Goal: Complete application form

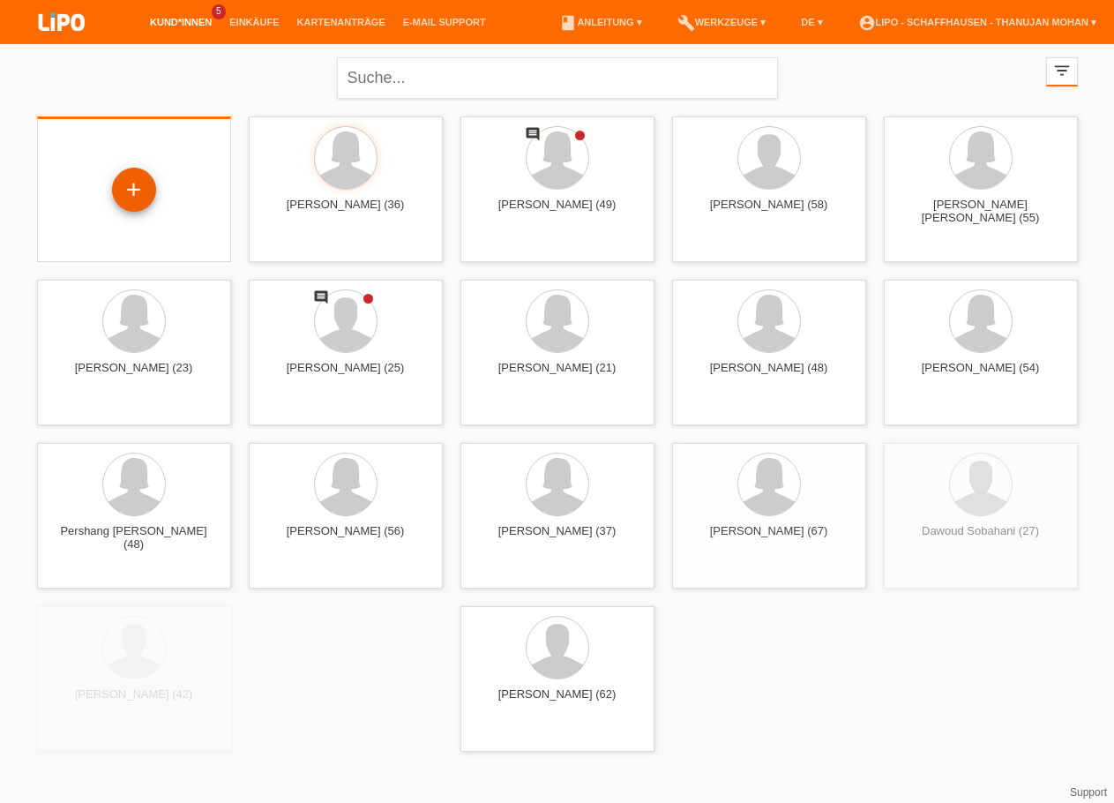
click at [148, 193] on div "+" at bounding box center [134, 190] width 42 height 30
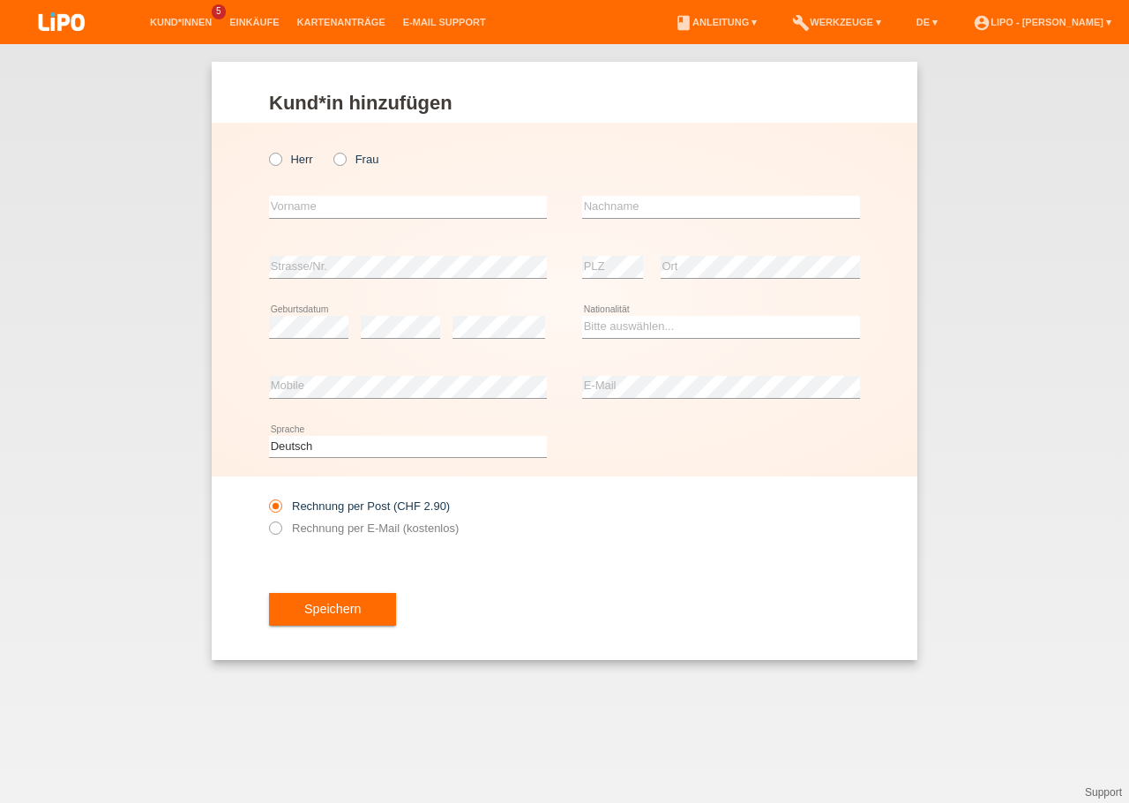
click at [280, 169] on div "Herr Frau" at bounding box center [408, 159] width 278 height 36
click at [281, 166] on label "Herr" at bounding box center [291, 159] width 44 height 13
click at [281, 164] on input "Herr" at bounding box center [274, 158] width 11 height 11
radio input "true"
click at [322, 213] on input "text" at bounding box center [408, 207] width 278 height 22
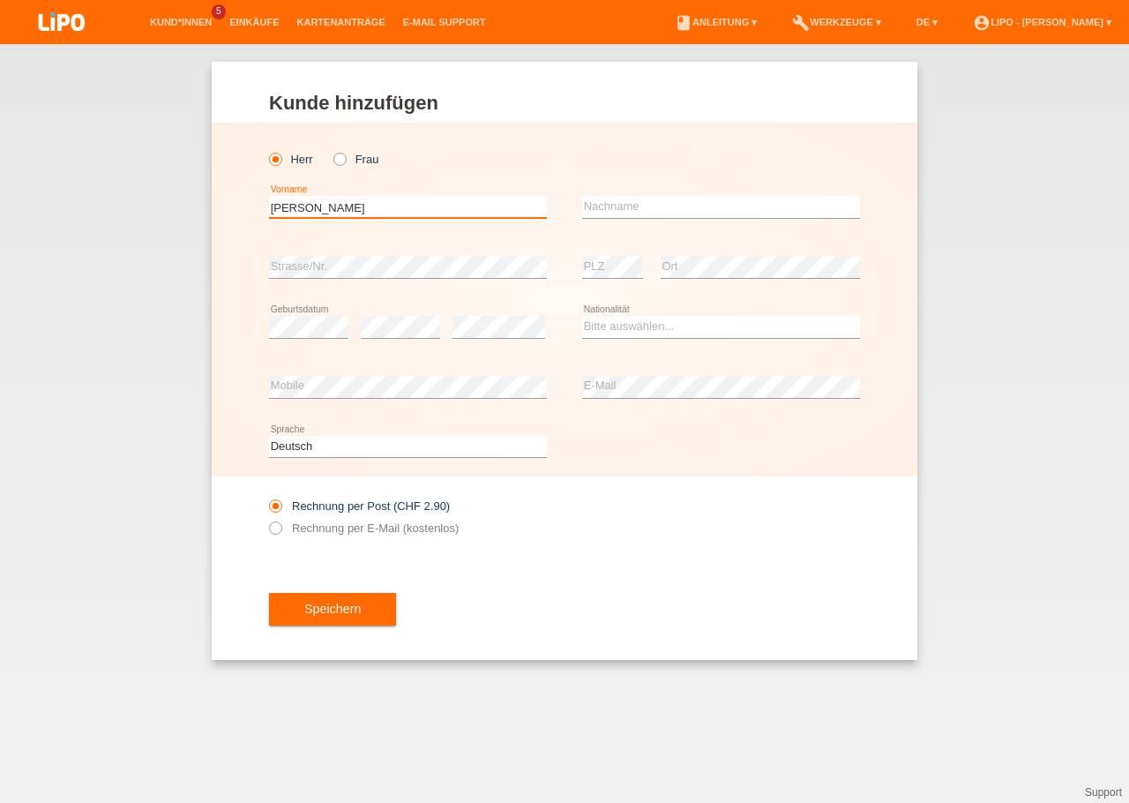
type input "[PERSON_NAME]"
click at [652, 211] on input "text" at bounding box center [721, 207] width 278 height 22
type input "Reiterer"
click at [582, 316] on select "Bitte auswählen... Schweiz Deutschland Liechtenstein Österreich ------------ Af…" at bounding box center [721, 326] width 278 height 21
select select "CH"
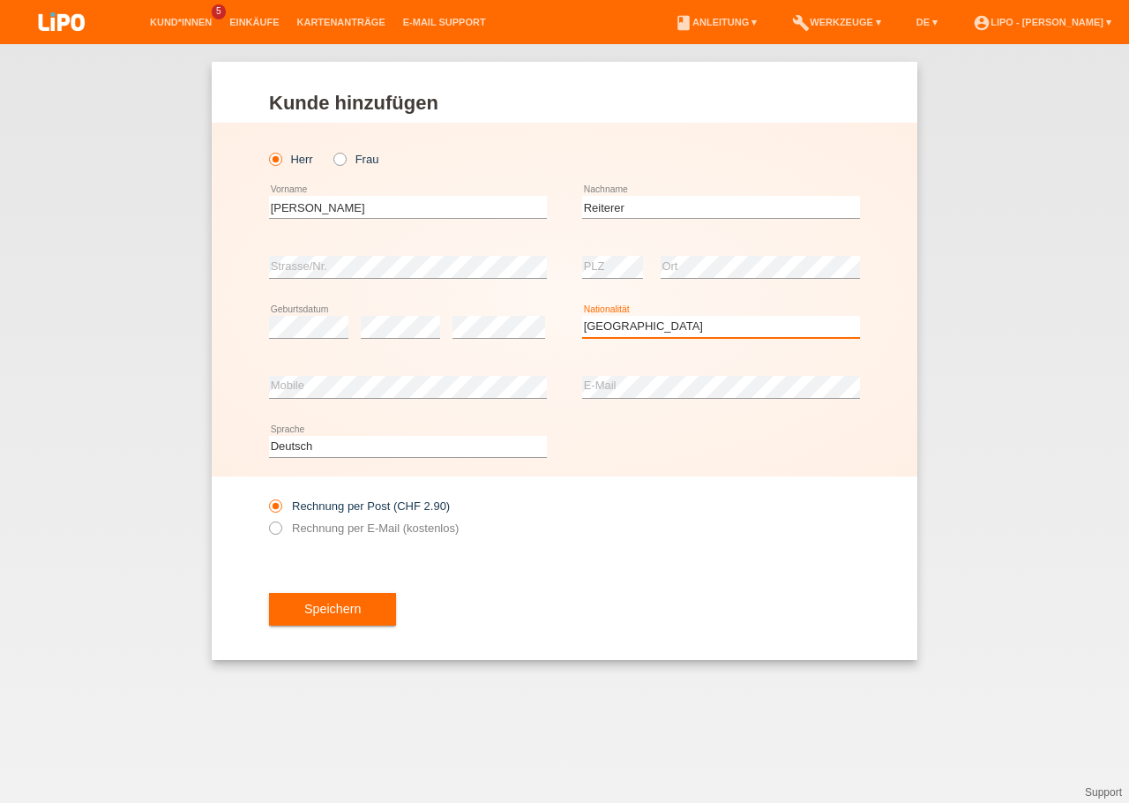
click at [0, 0] on option "[GEOGRAPHIC_DATA]" at bounding box center [0, 0] width 0 height 0
click at [701, 537] on div "Rechnung per Post (CHF 2.90) Rechnung per E-Mail (kostenlos)" at bounding box center [564, 516] width 591 height 81
click at [386, 528] on label "Rechnung per E-Mail (kostenlos)" at bounding box center [364, 527] width 190 height 13
click at [281, 528] on input "Rechnung per E-Mail (kostenlos)" at bounding box center [274, 532] width 11 height 22
radio input "true"
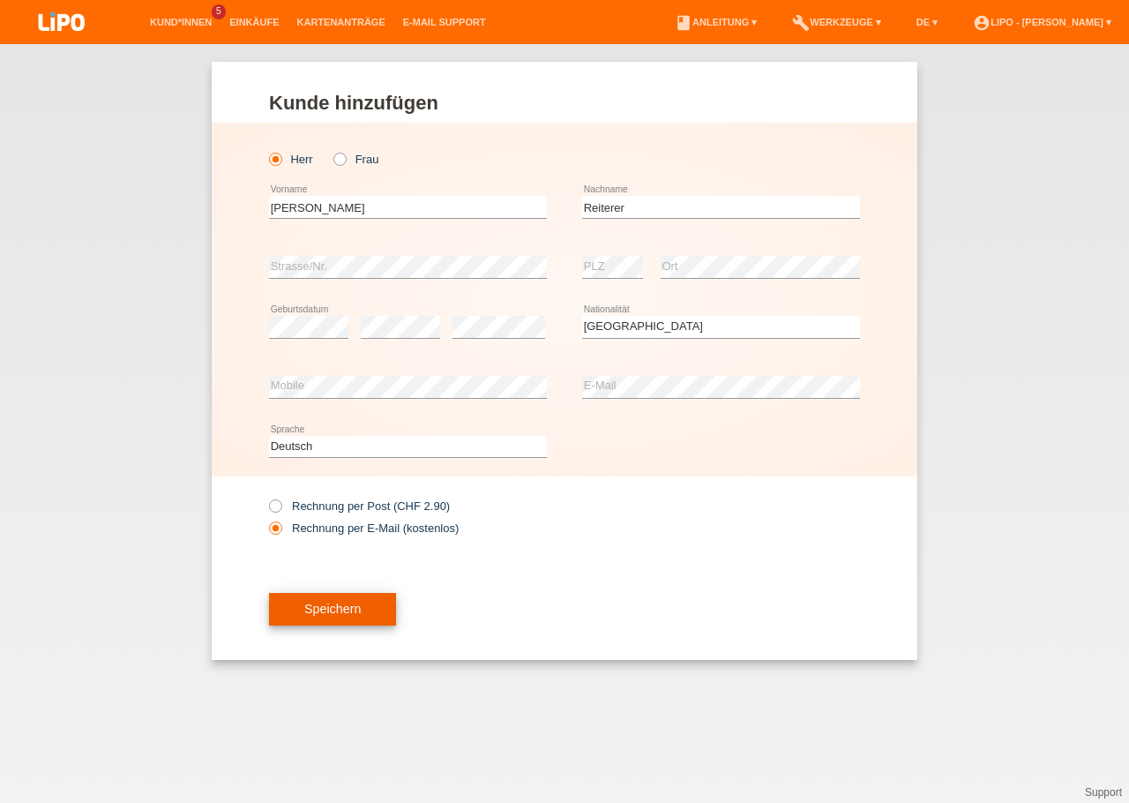
click at [347, 599] on button "Speichern" at bounding box center [332, 610] width 127 height 34
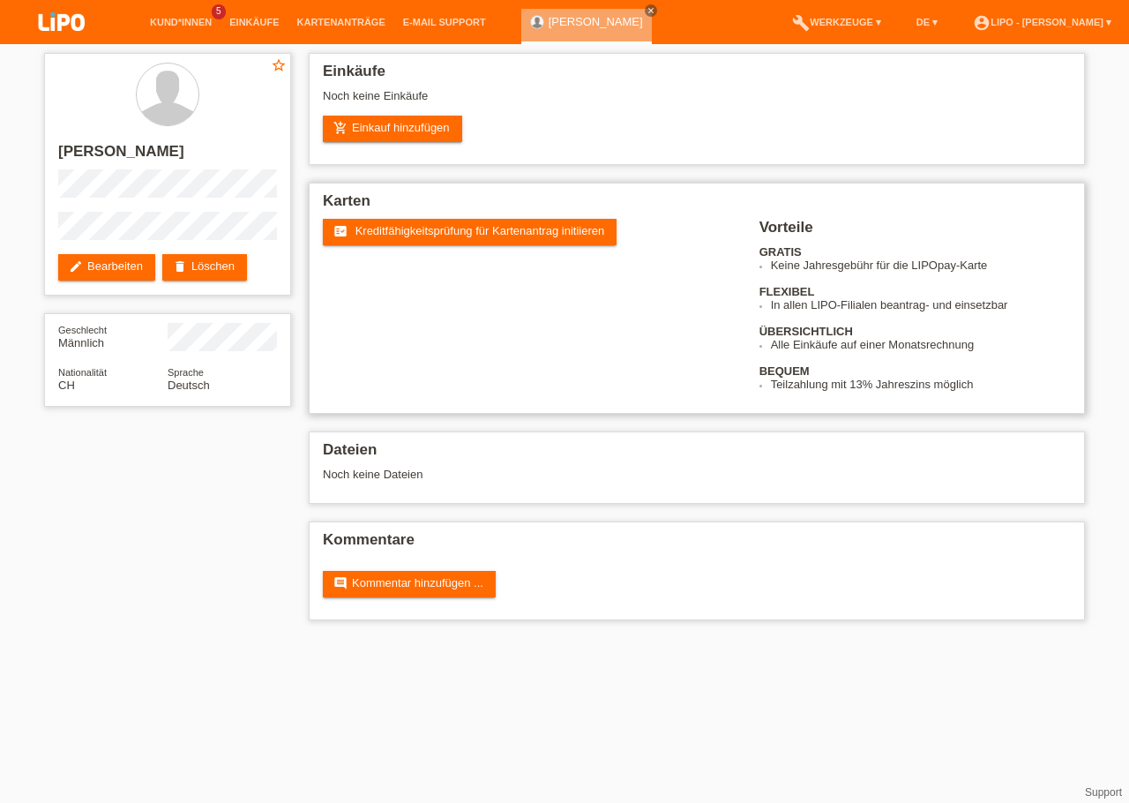
drag, startPoint x: 421, startPoint y: 234, endPoint x: 436, endPoint y: 266, distance: 35.1
click at [422, 235] on span "Kreditfähigkeitsprüfung für Kartenantrag initiieren" at bounding box center [481, 230] width 250 height 13
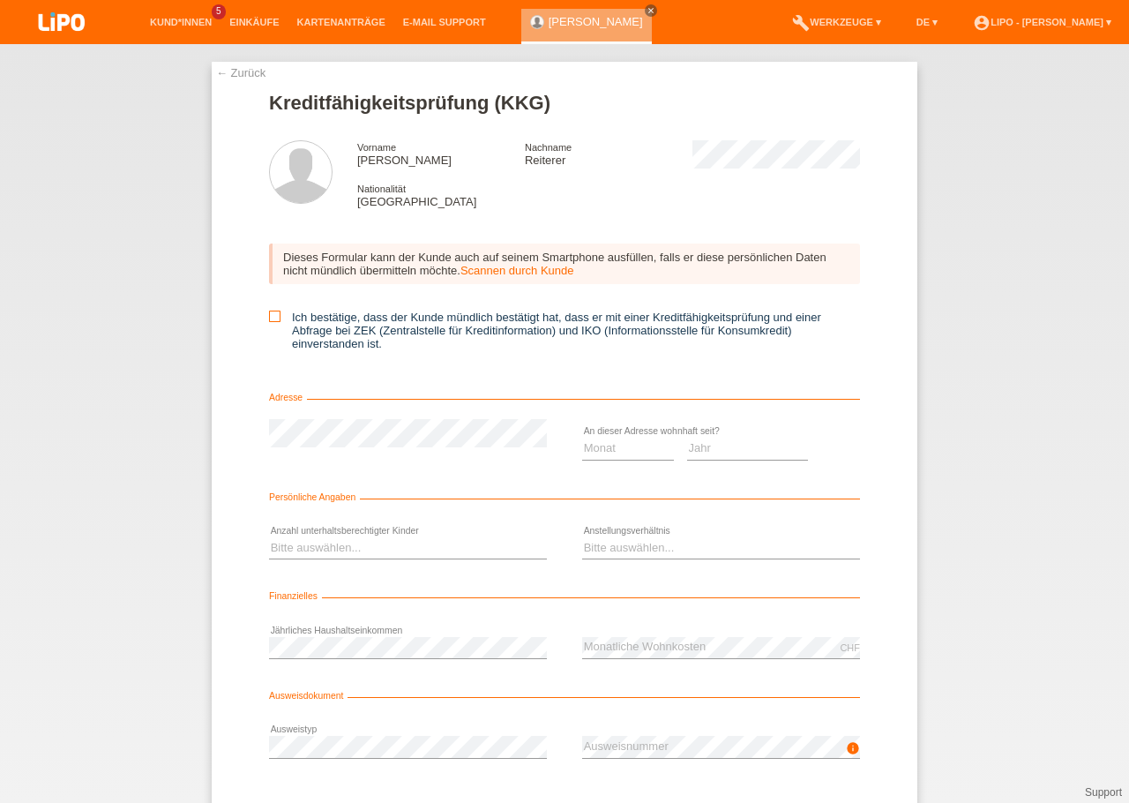
click at [269, 320] on icon at bounding box center [274, 316] width 11 height 11
click at [269, 320] on input "Ich bestätige, dass der Kunde mündlich bestätigt hat, dass er mit einer Kreditf…" at bounding box center [274, 316] width 11 height 11
checkbox input "true"
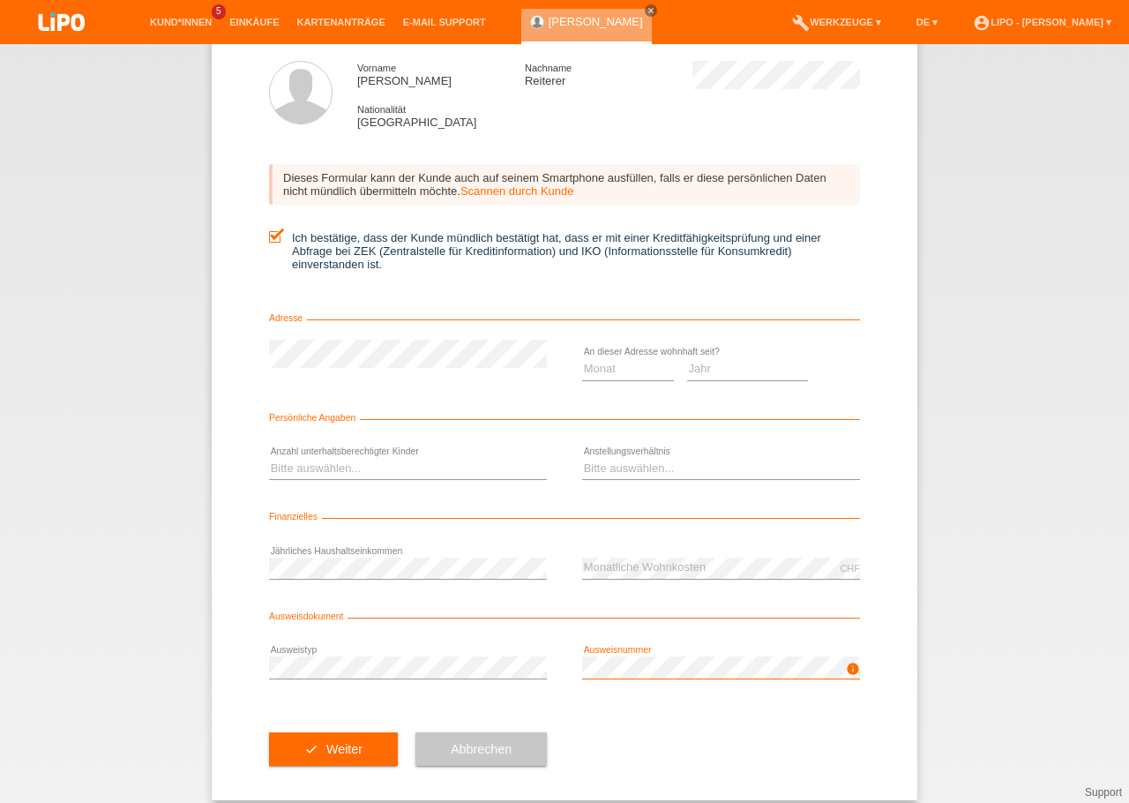
scroll to position [79, 0]
click at [582, 358] on select "Monat 01 02 03 04 05 06 07 08 09 10" at bounding box center [628, 368] width 92 height 21
select select "08"
click at [0, 0] on option "08" at bounding box center [0, 0] width 0 height 0
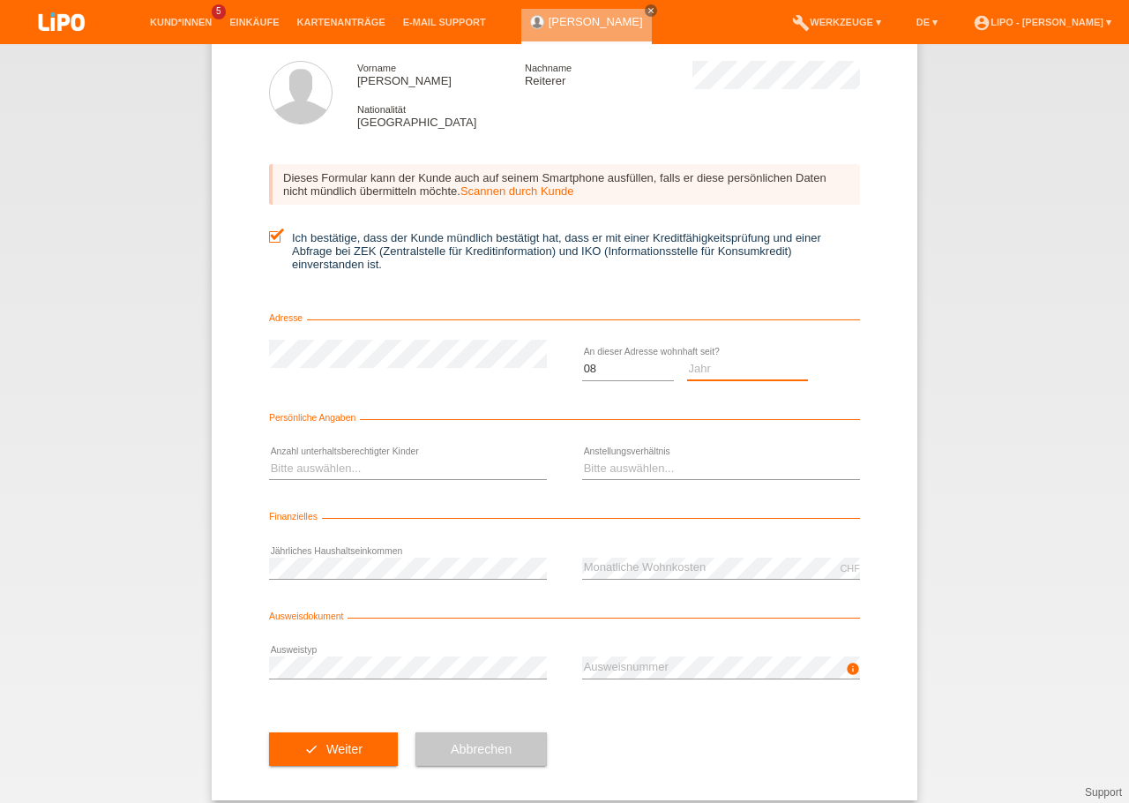
click at [687, 358] on select "Jahr 2025 2024 2023 2022 2021 2020 2019 2018 2017 2016 2015 2014 2013 2012 2011…" at bounding box center [748, 368] width 122 height 21
click at [582, 358] on select "Monat 01 02 03 04 05 06 07 08 09 10" at bounding box center [628, 368] width 92 height 21
click at [609, 379] on select "Monat 01 02 03 04 05 06 07 08 09 10" at bounding box center [628, 368] width 92 height 21
click at [687, 358] on select "Jahr 2025 2024 2023 2022 2021 2020 2019 2018 2017 2016 2015 2014 2013 2012 2011…" at bounding box center [748, 368] width 122 height 21
select select "2025"
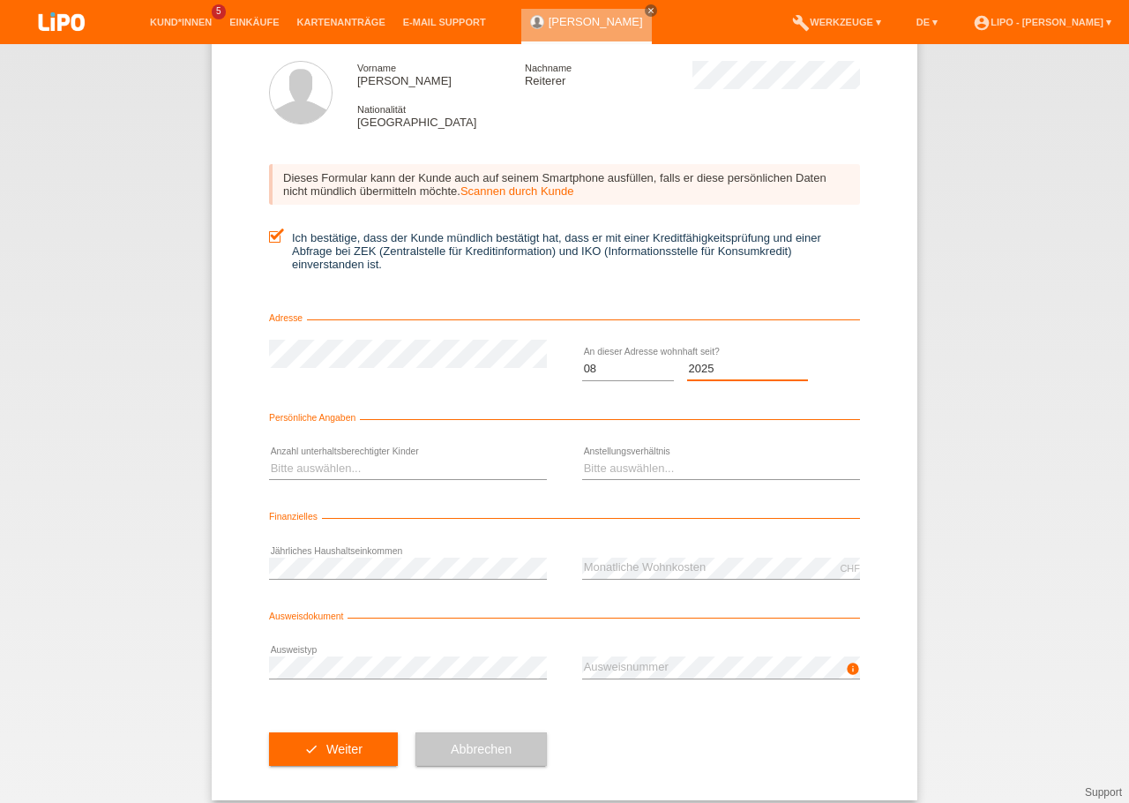
click at [0, 0] on option "2025" at bounding box center [0, 0] width 0 height 0
click at [269, 458] on select "Bitte auswählen... 0 1 2 3 4 5 6 7 8 9" at bounding box center [408, 468] width 278 height 21
select select "0"
click at [0, 0] on option "0" at bounding box center [0, 0] width 0 height 0
click at [582, 458] on select "Bitte auswählen... Unbefristet Befristet Lehrling/Student Pensioniert Nicht arb…" at bounding box center [721, 468] width 278 height 21
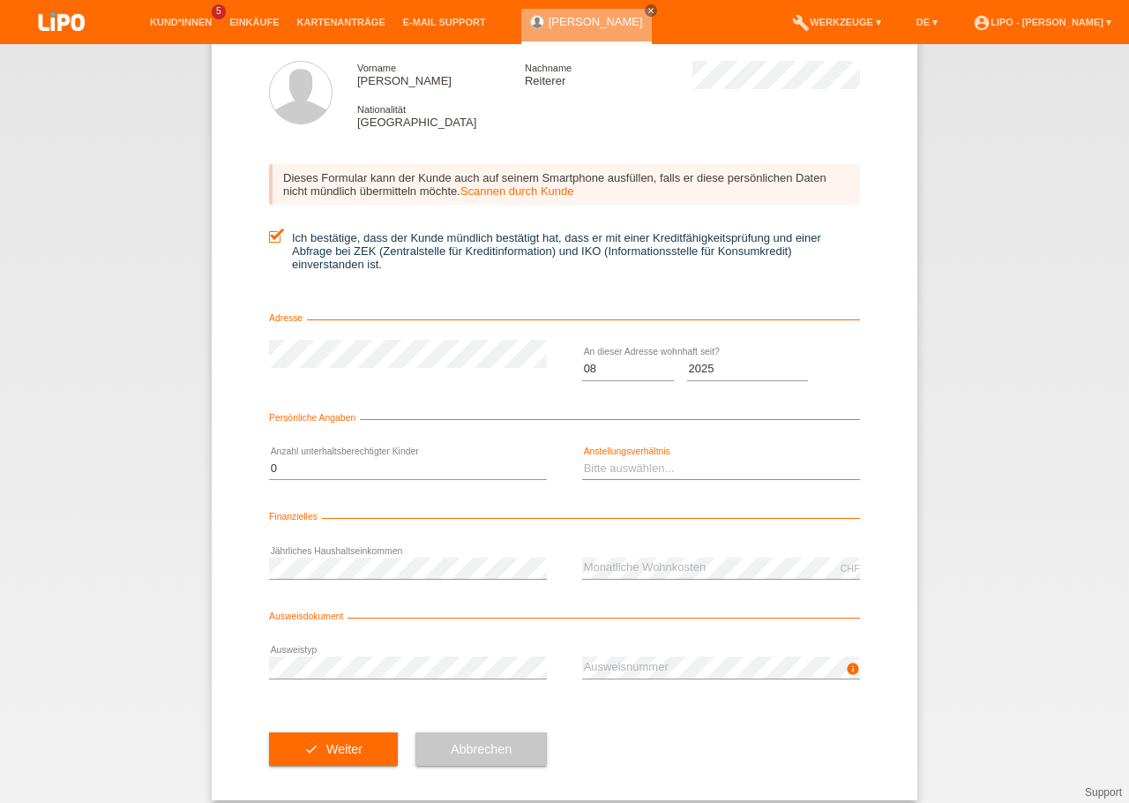
select select "TEMPORARY"
click at [0, 0] on option "Befristet" at bounding box center [0, 0] width 0 height 0
click at [574, 730] on div "check Weiter Abbrechen" at bounding box center [564, 749] width 591 height 102
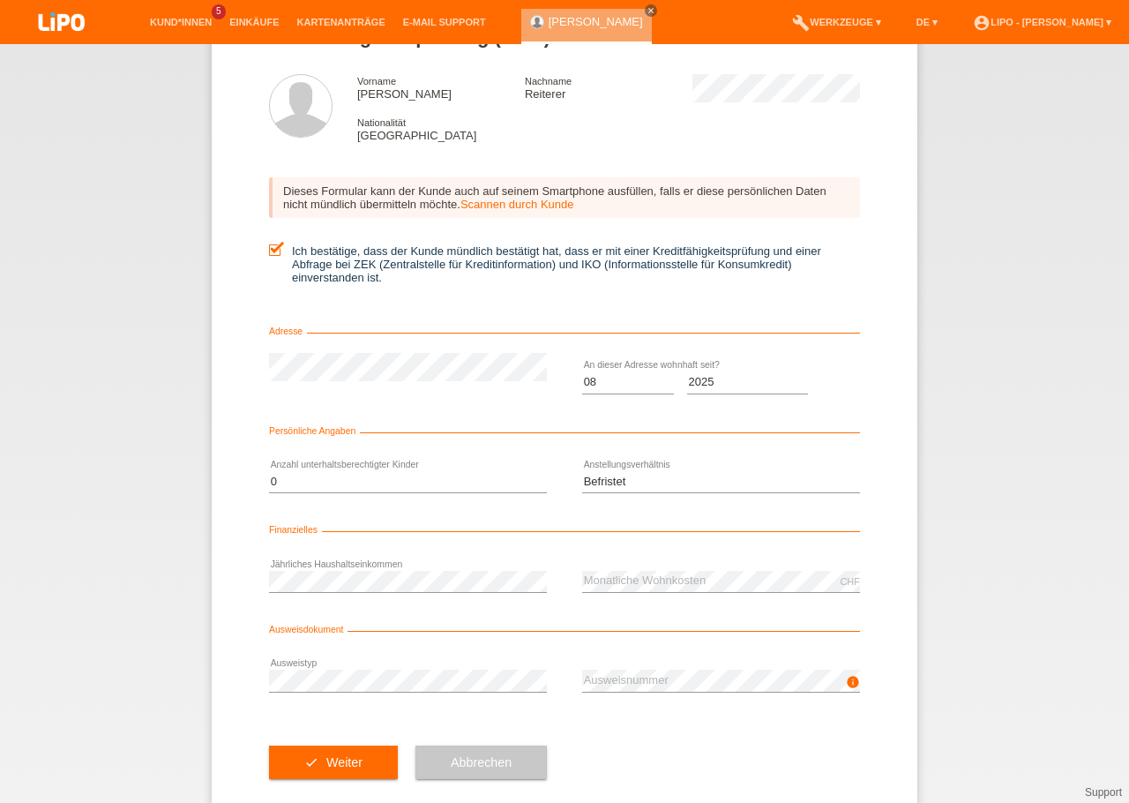
scroll to position [102, 0]
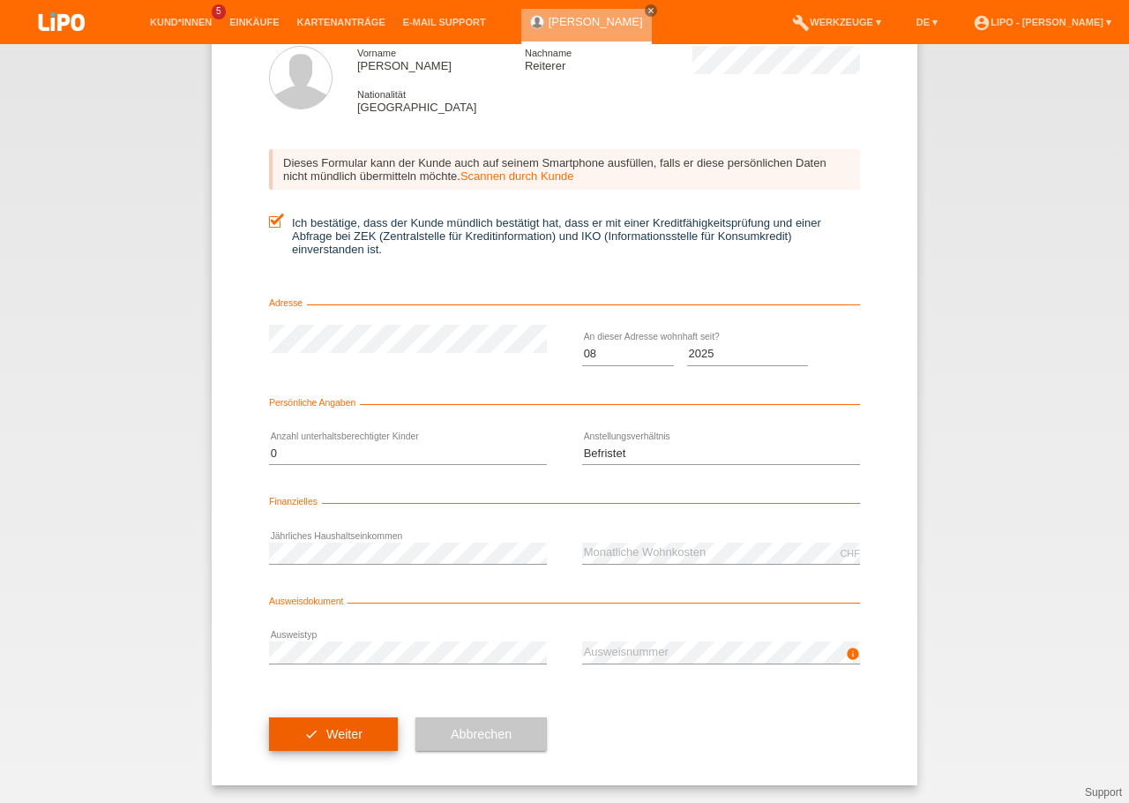
click at [337, 723] on button "check Weiter" at bounding box center [333, 734] width 129 height 34
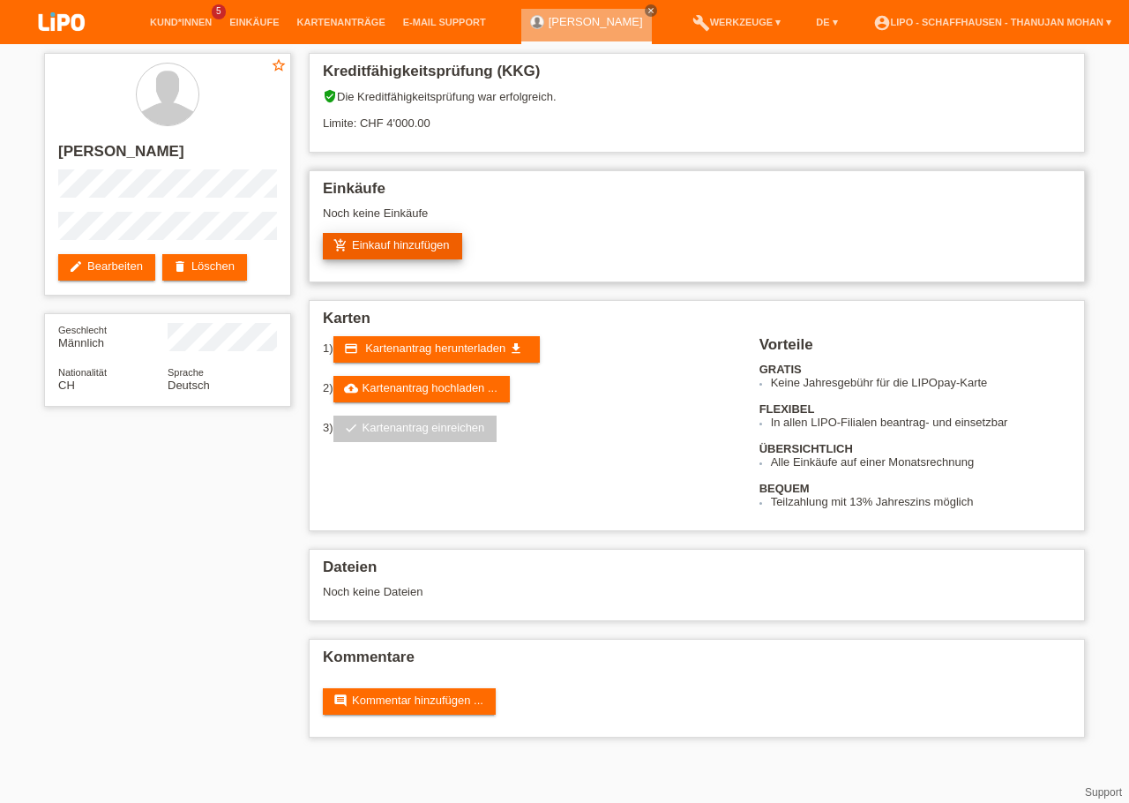
click at [386, 252] on link "add_shopping_cart Einkauf hinzufügen" at bounding box center [392, 246] width 139 height 26
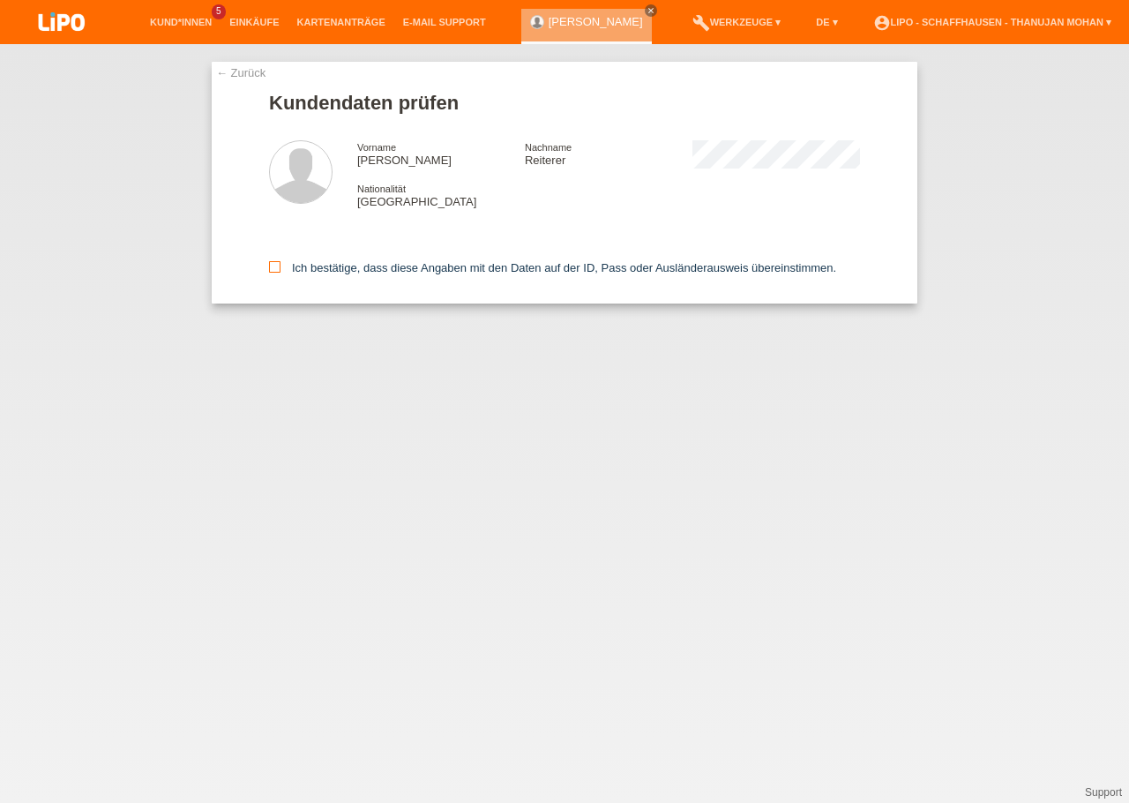
click at [274, 271] on icon at bounding box center [274, 266] width 11 height 11
click at [270, 269] on icon at bounding box center [274, 266] width 11 height 11
click at [270, 269] on input "Ich bestätige, dass diese Angaben mit den Daten auf der ID, Pass oder Ausländer…" at bounding box center [274, 266] width 11 height 11
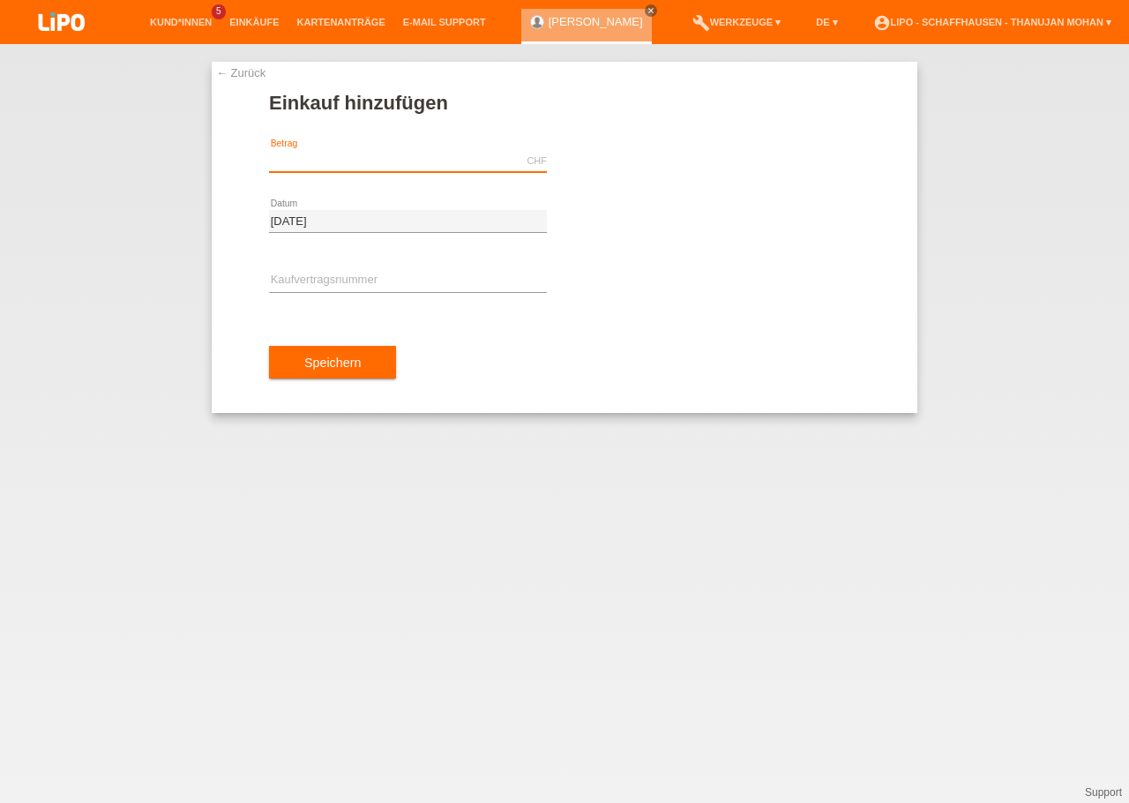
click at [329, 172] on input "text" at bounding box center [408, 161] width 278 height 22
type input "935.00"
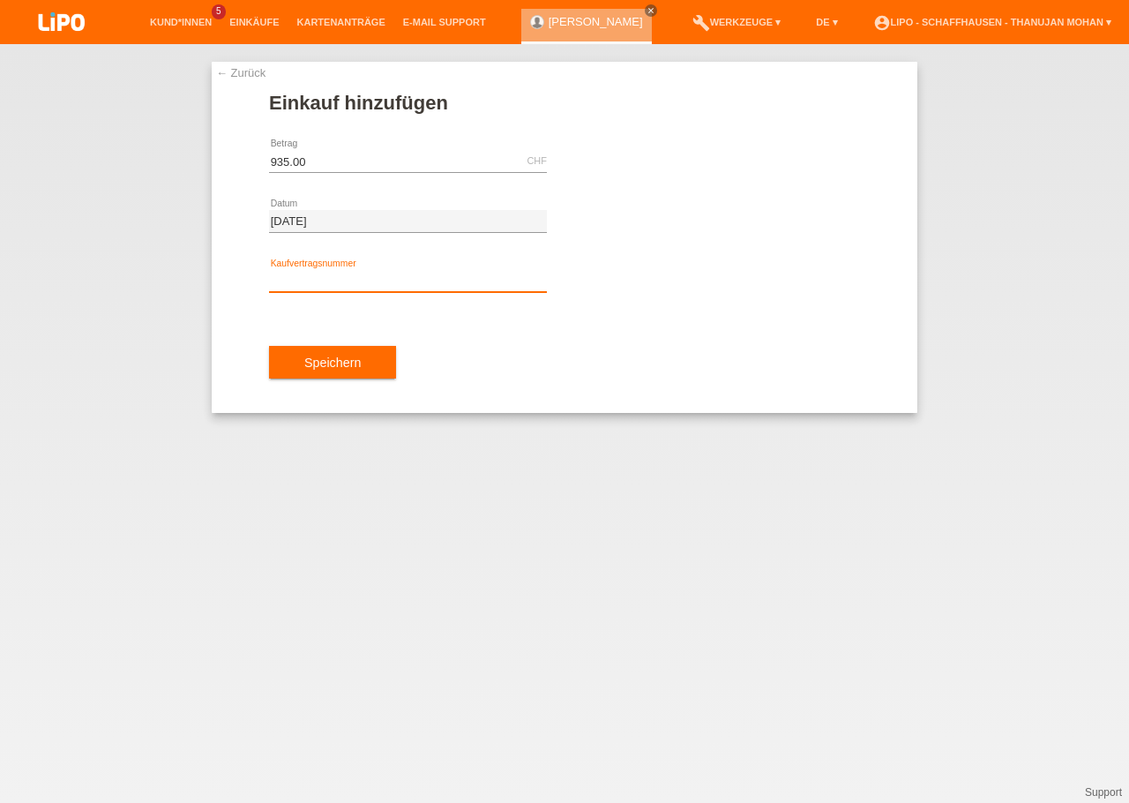
click at [372, 277] on input "text" at bounding box center [408, 281] width 278 height 22
paste input "YJ4NK4"
type input "YJ4NK4"
click at [425, 325] on div "Speichern" at bounding box center [564, 362] width 591 height 102
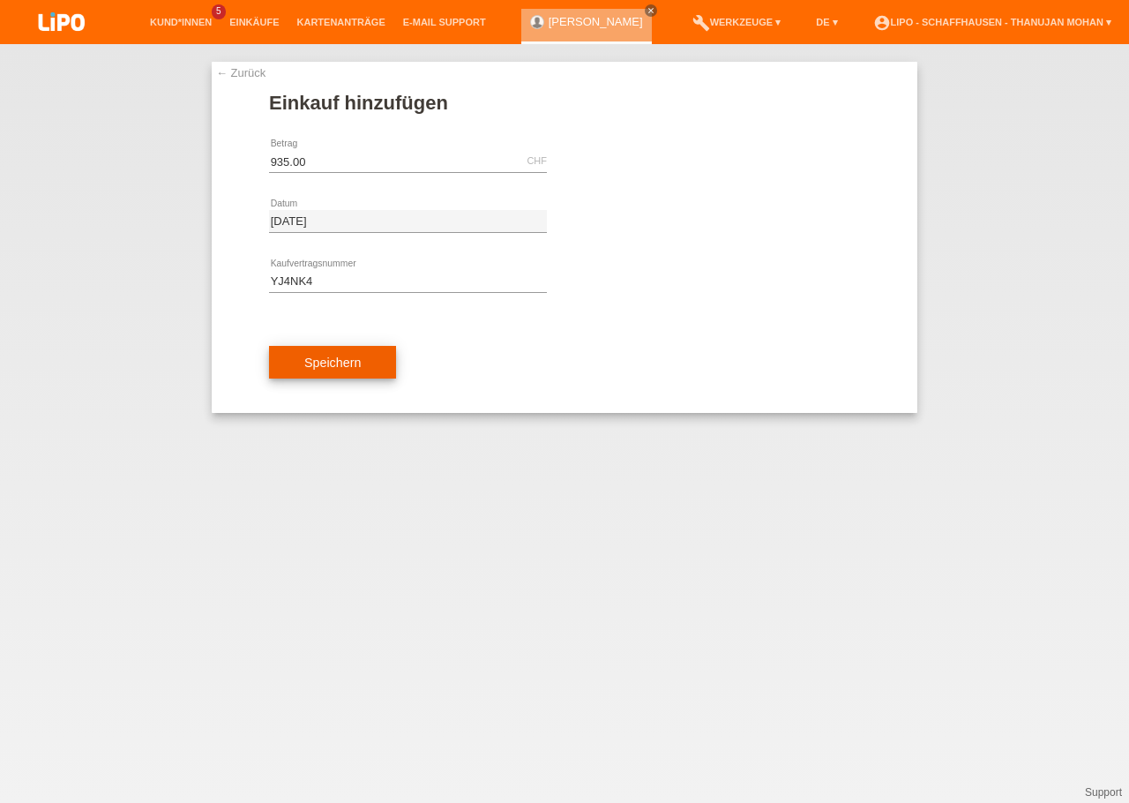
click at [341, 358] on span "Speichern" at bounding box center [332, 363] width 56 height 14
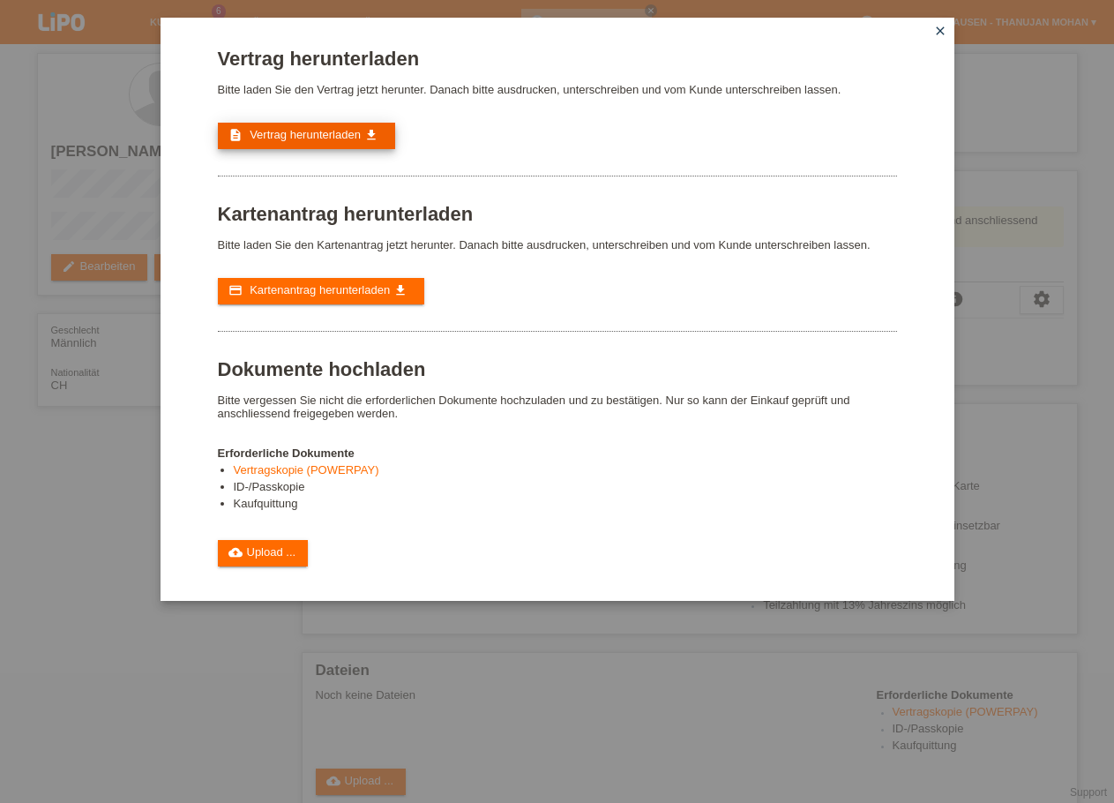
click at [265, 146] on link "description Vertrag herunterladen get_app" at bounding box center [306, 136] width 177 height 26
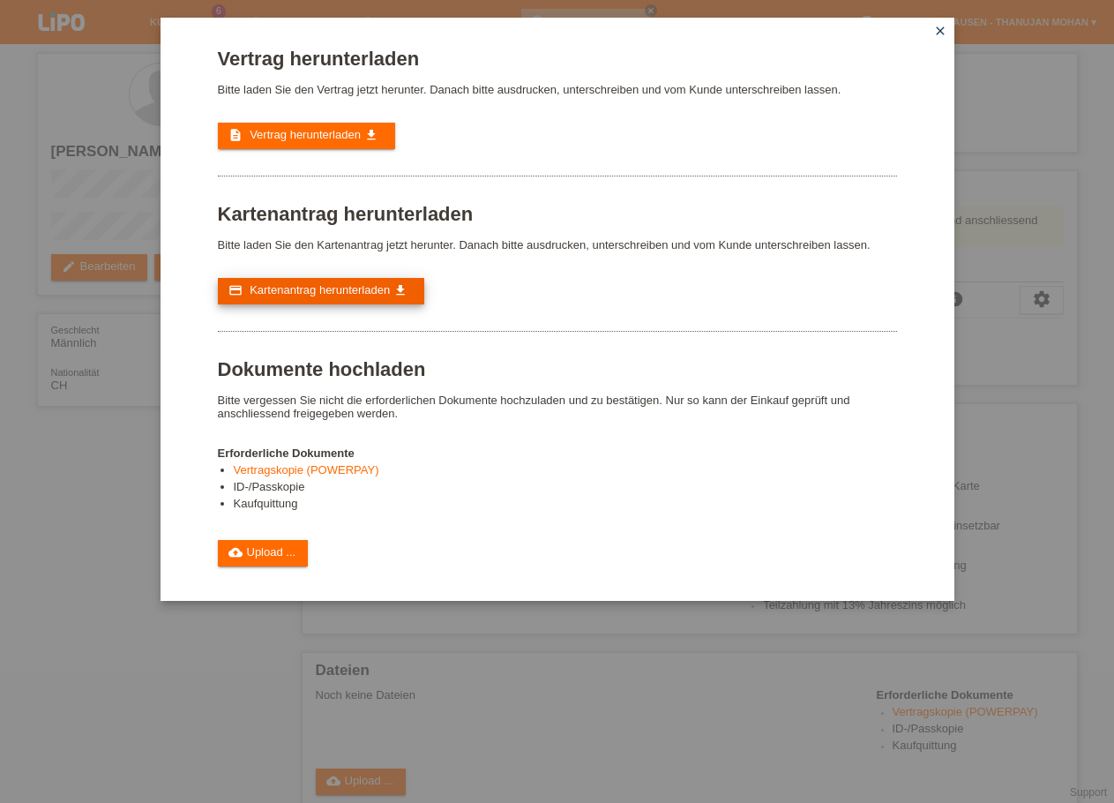
click at [317, 296] on span "Kartenantrag herunterladen" at bounding box center [320, 289] width 140 height 13
click at [940, 23] on link "close" at bounding box center [940, 32] width 23 height 20
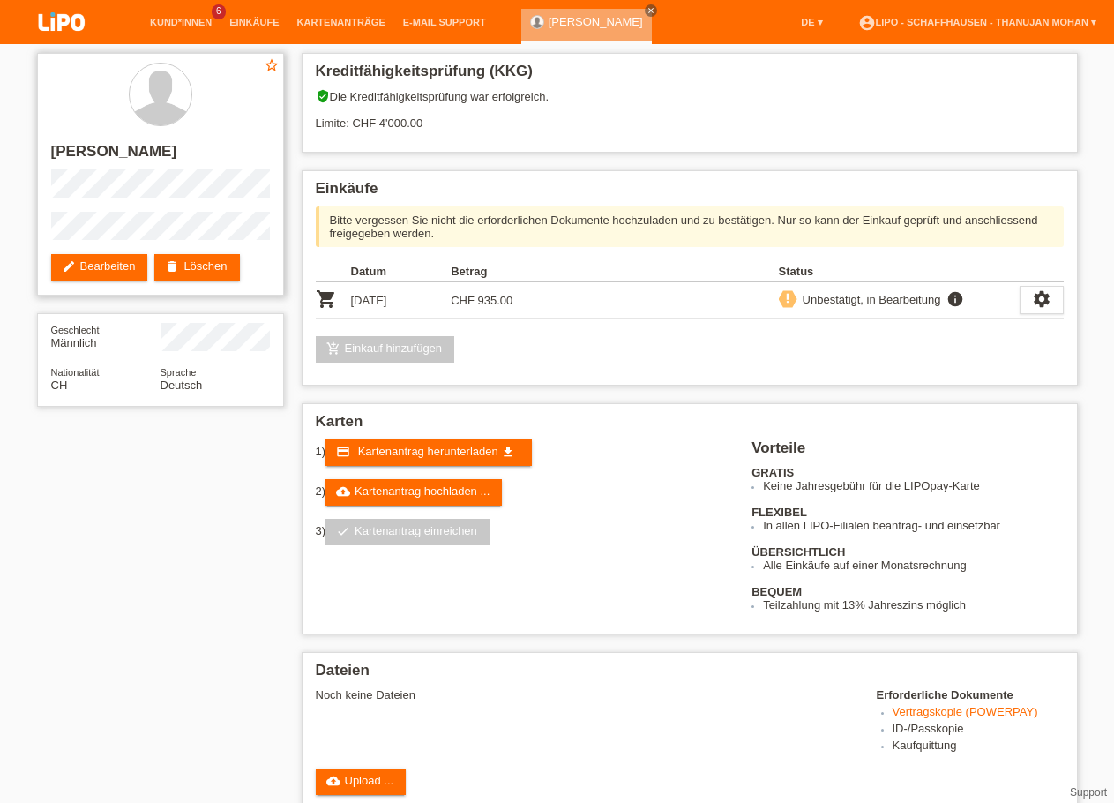
click at [142, 154] on h2 "[PERSON_NAME]" at bounding box center [160, 156] width 219 height 26
copy h2 "Reiterer"
click at [79, 146] on h2 "[PERSON_NAME]" at bounding box center [160, 156] width 219 height 26
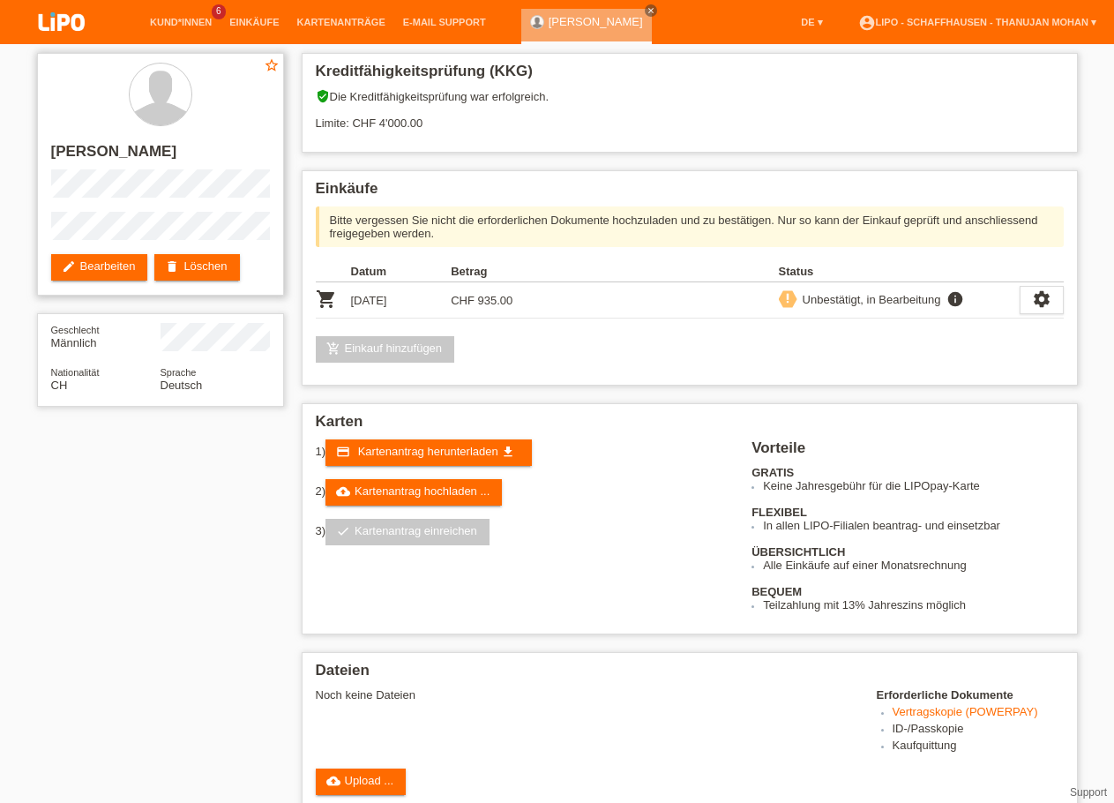
click at [66, 152] on h2 "[PERSON_NAME]" at bounding box center [160, 156] width 219 height 26
copy h2 "[PERSON_NAME]"
click at [438, 795] on div "cloud_upload Upload ..." at bounding box center [690, 781] width 748 height 26
